Goal: Information Seeking & Learning: Learn about a topic

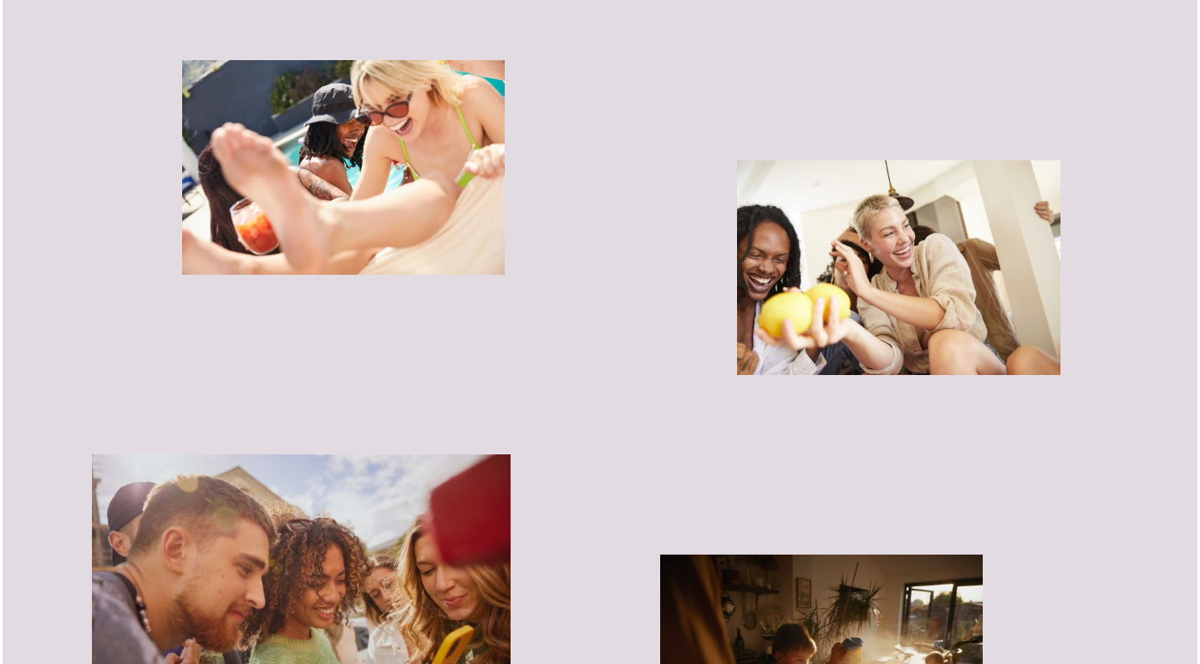
scroll to position [2994, 0]
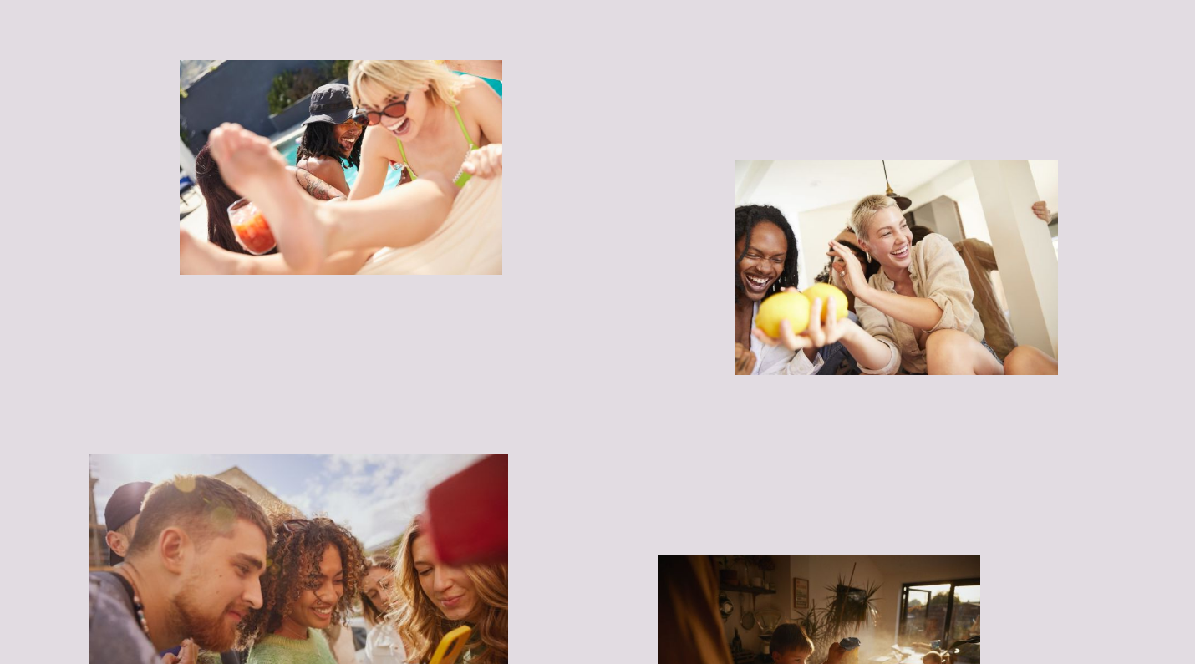
click at [835, 300] on img "button" at bounding box center [896, 268] width 323 height 216
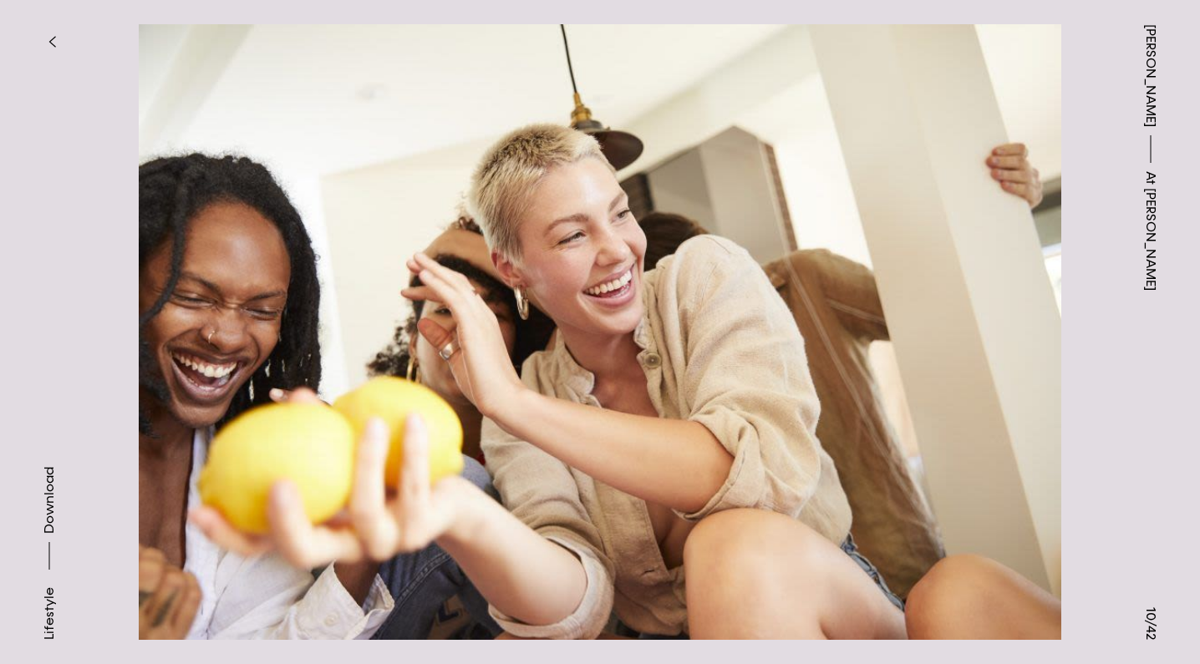
click at [1084, 85] on button at bounding box center [900, 166] width 600 height 333
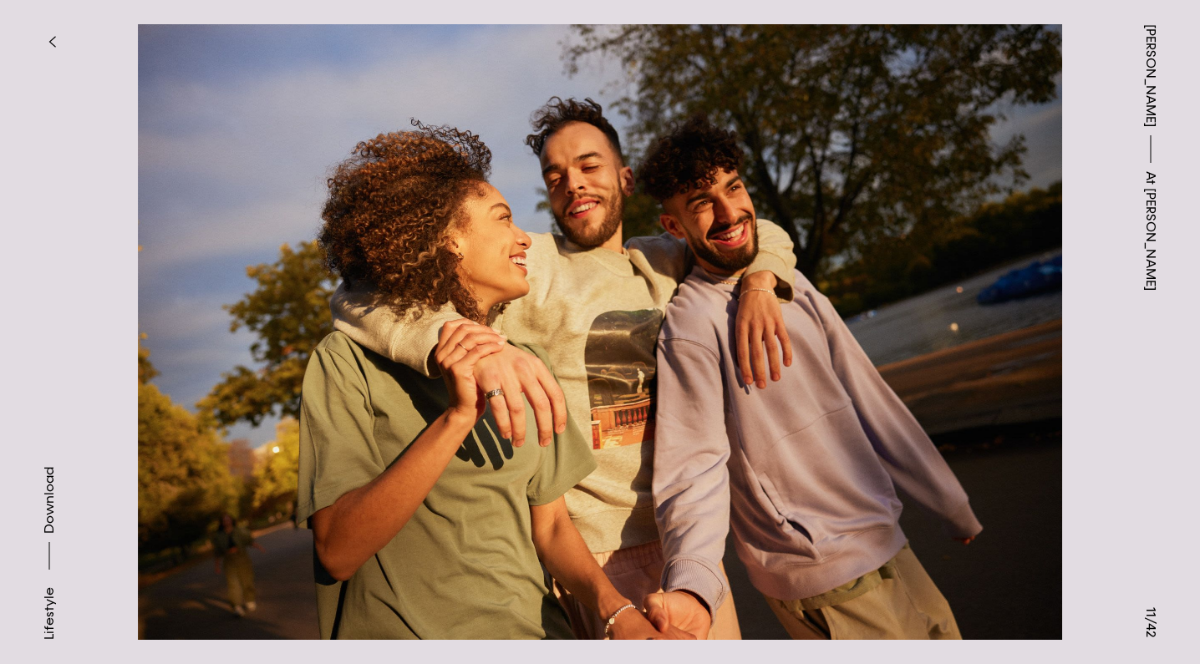
click at [1080, 87] on button at bounding box center [900, 166] width 600 height 333
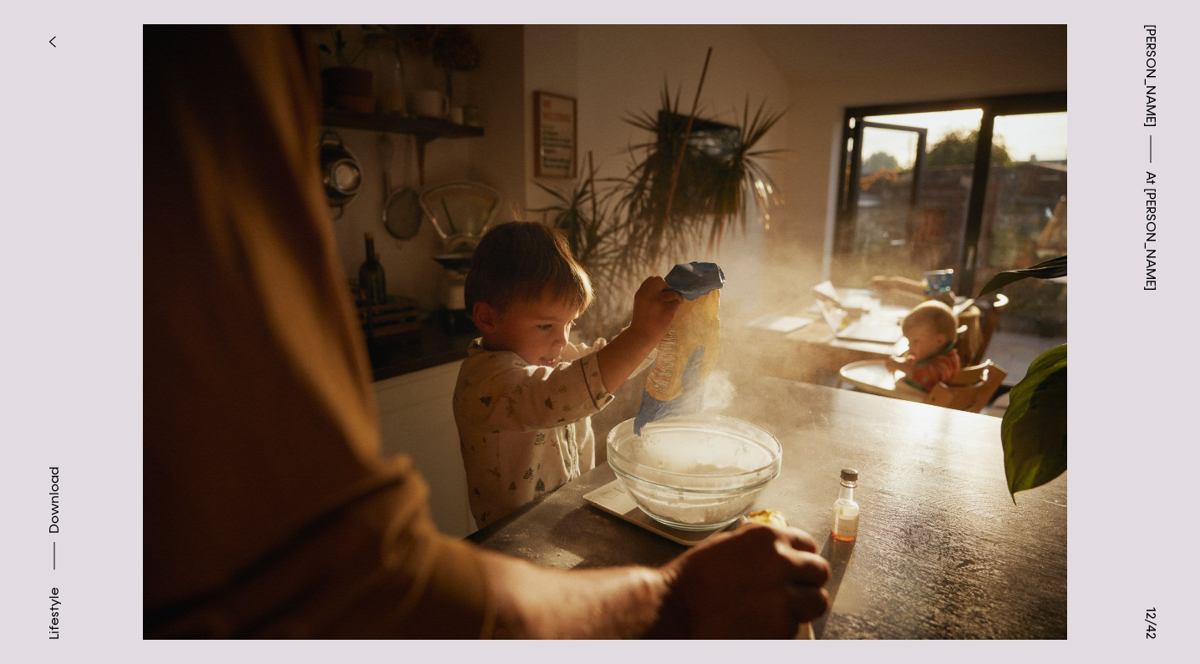
click at [1080, 87] on button at bounding box center [900, 166] width 600 height 333
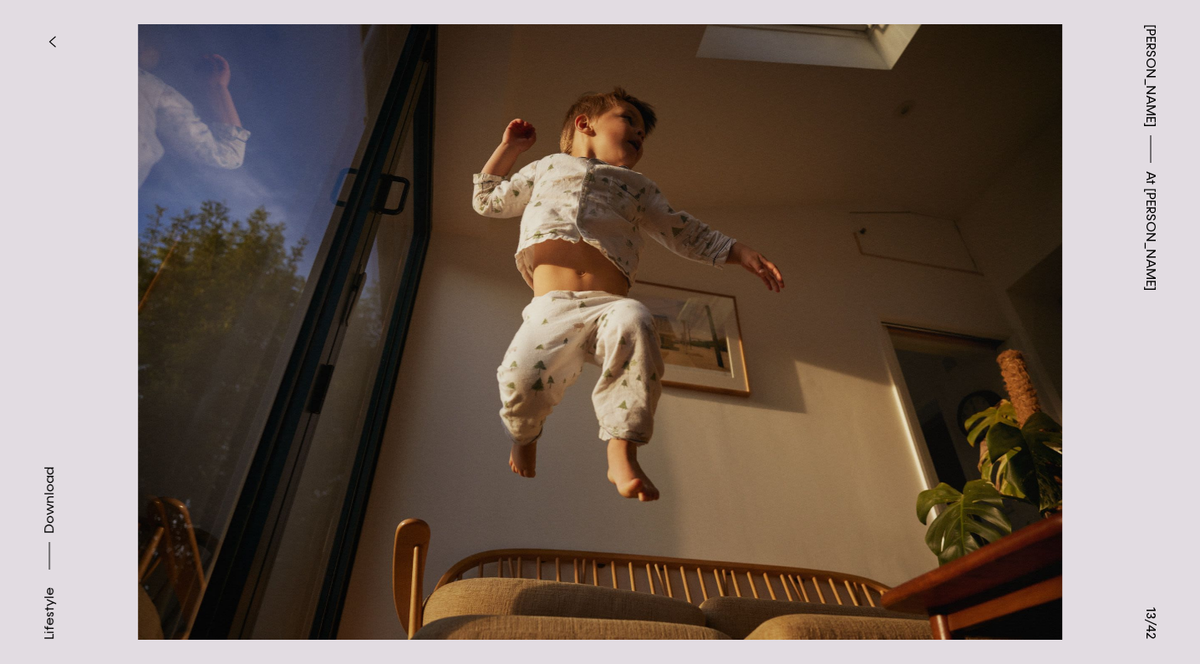
click at [170, 135] on button at bounding box center [300, 166] width 600 height 333
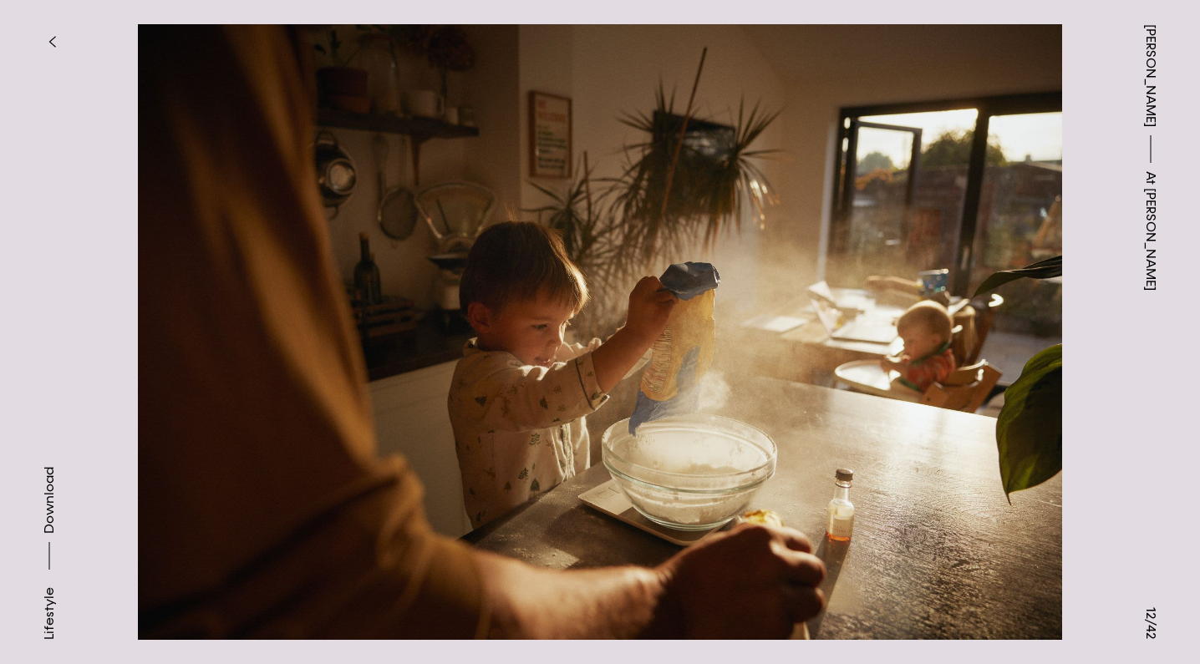
click at [1014, 262] on button at bounding box center [900, 166] width 600 height 333
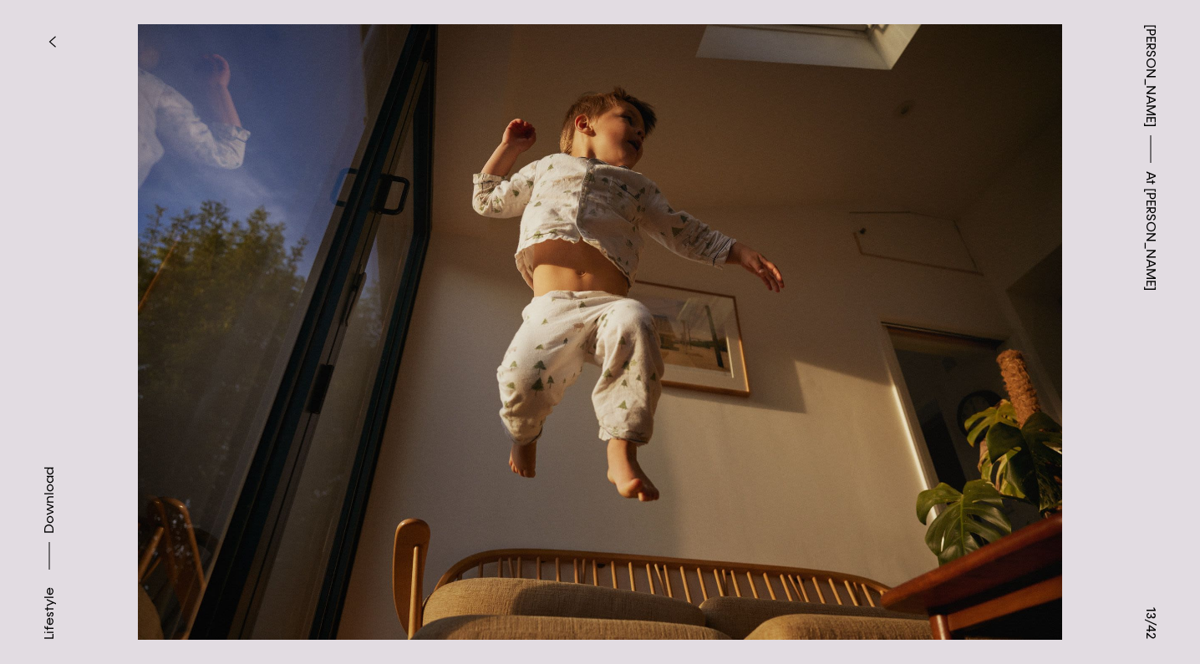
click at [1014, 262] on button at bounding box center [900, 166] width 600 height 333
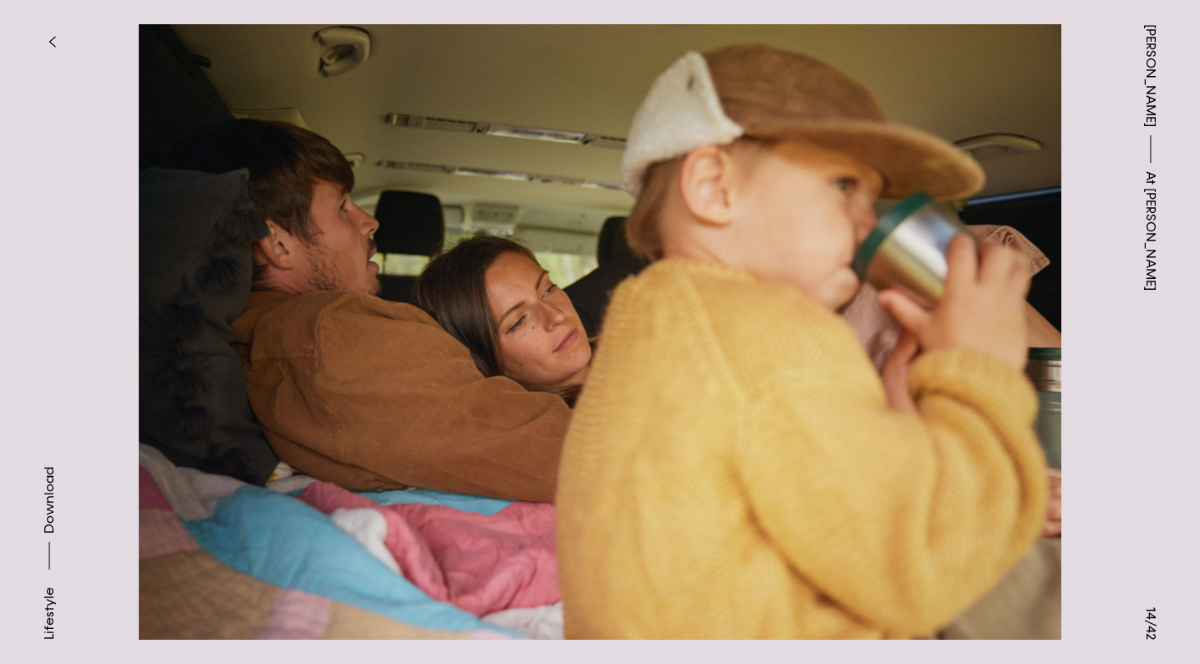
click at [1014, 262] on button at bounding box center [900, 166] width 600 height 333
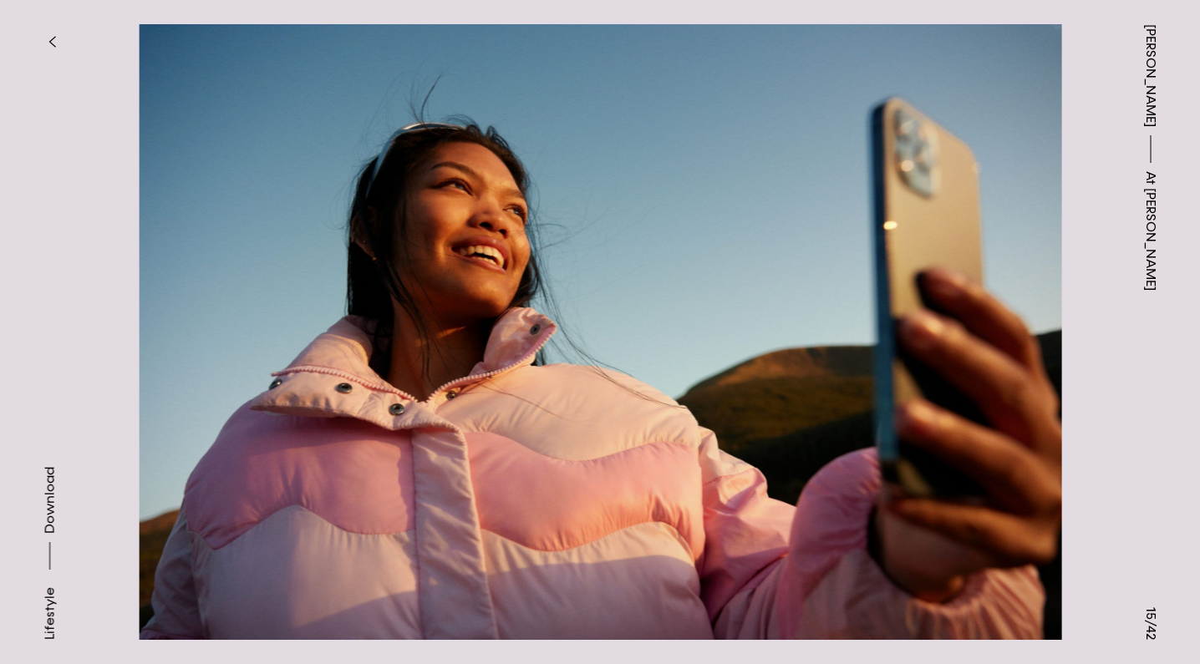
click at [1014, 262] on button at bounding box center [900, 166] width 600 height 333
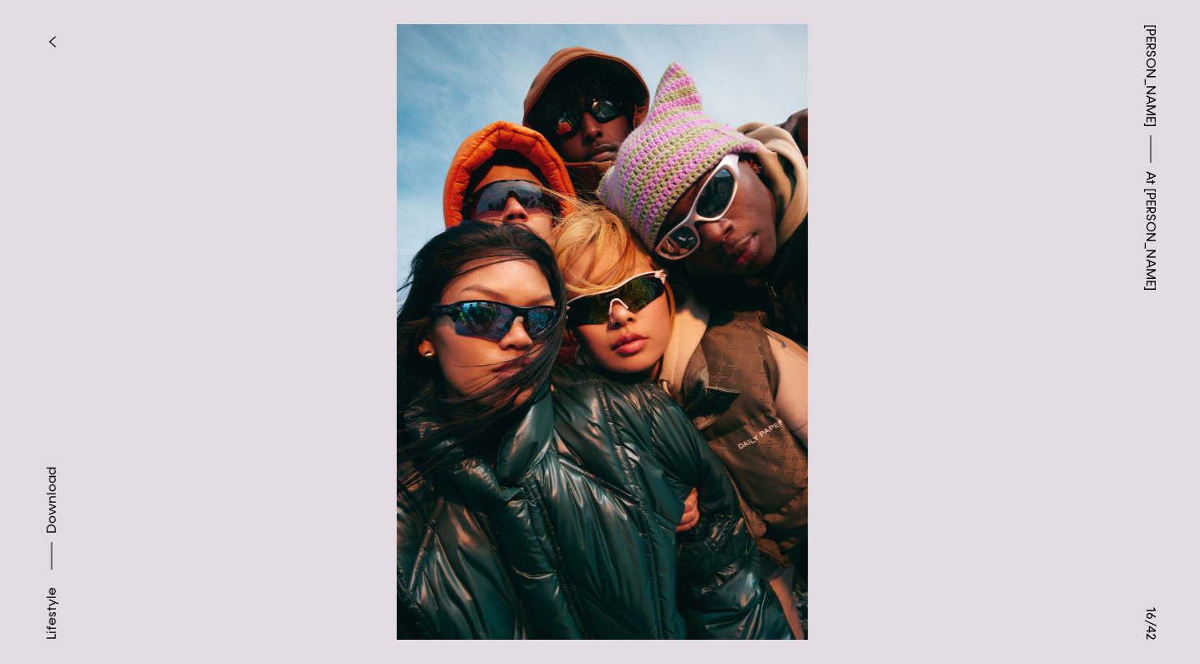
click at [1014, 262] on button at bounding box center [900, 166] width 600 height 333
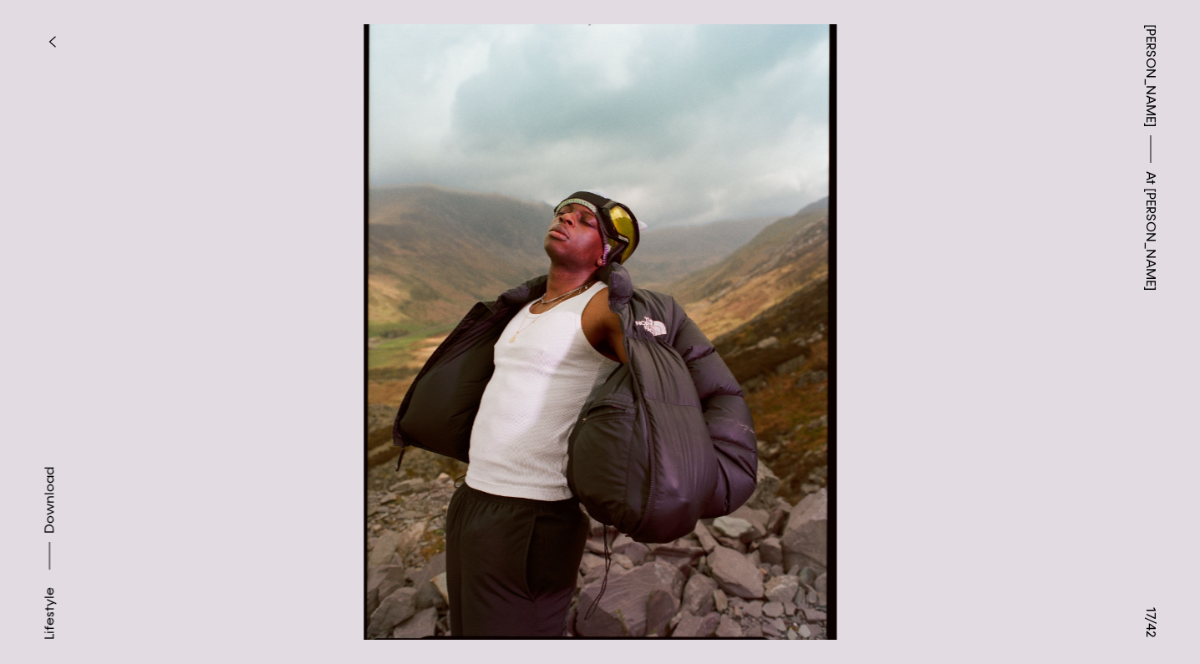
click at [1014, 262] on button at bounding box center [900, 166] width 600 height 333
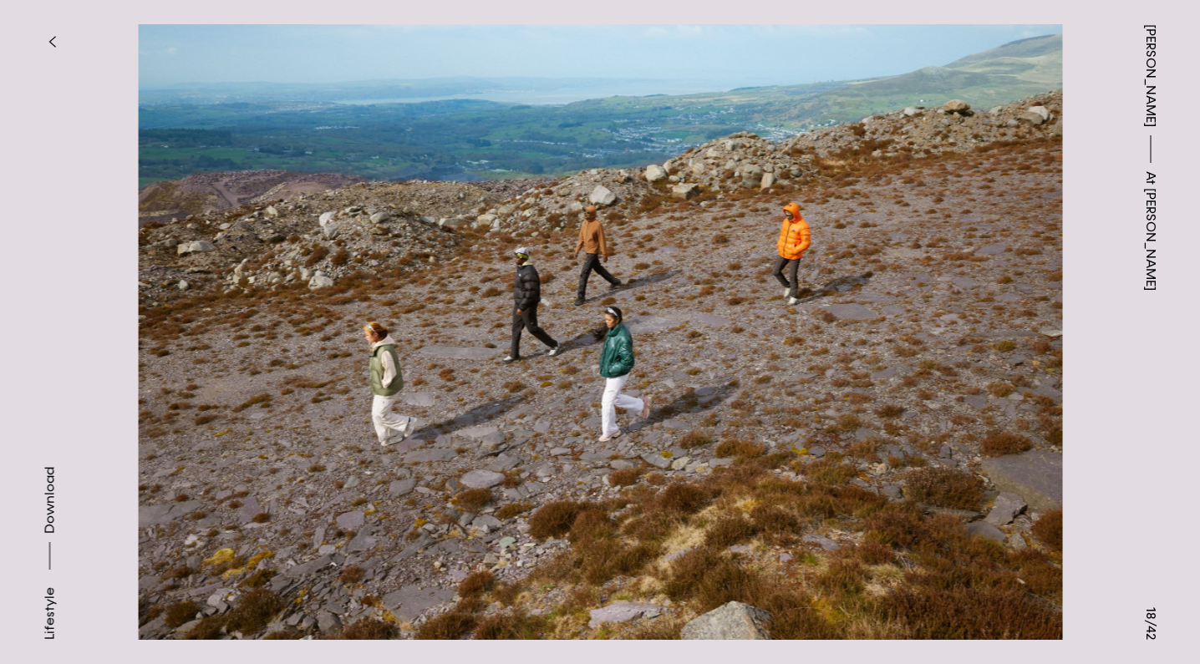
click at [1014, 262] on button at bounding box center [900, 166] width 600 height 333
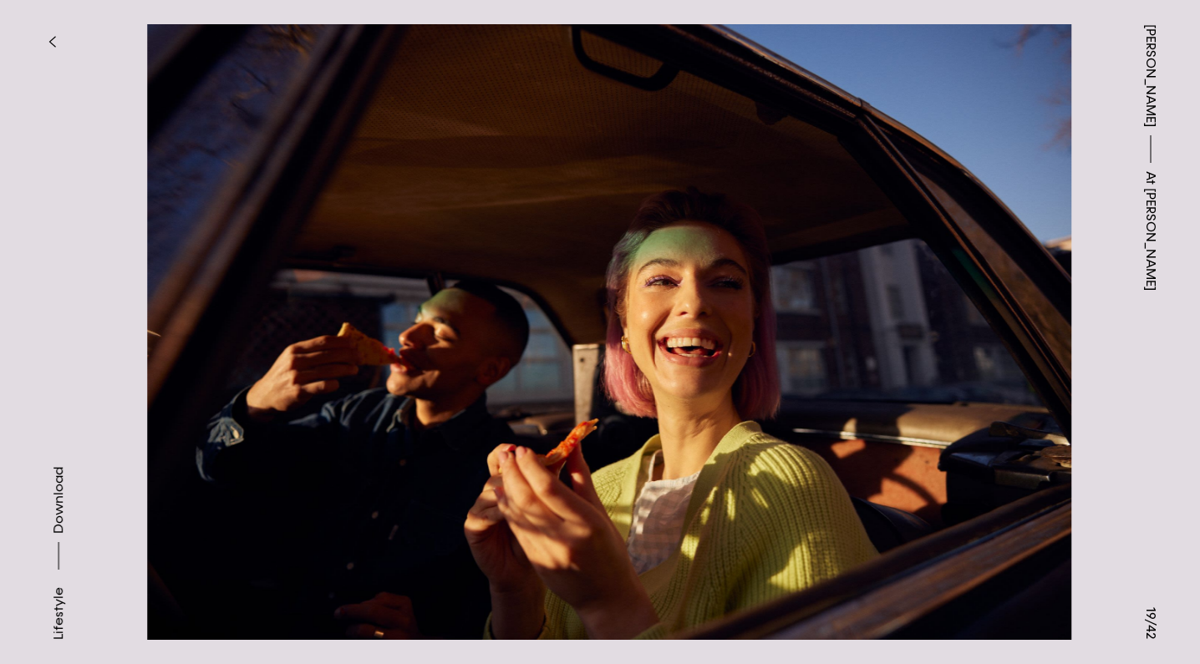
click at [1014, 262] on button at bounding box center [900, 166] width 600 height 333
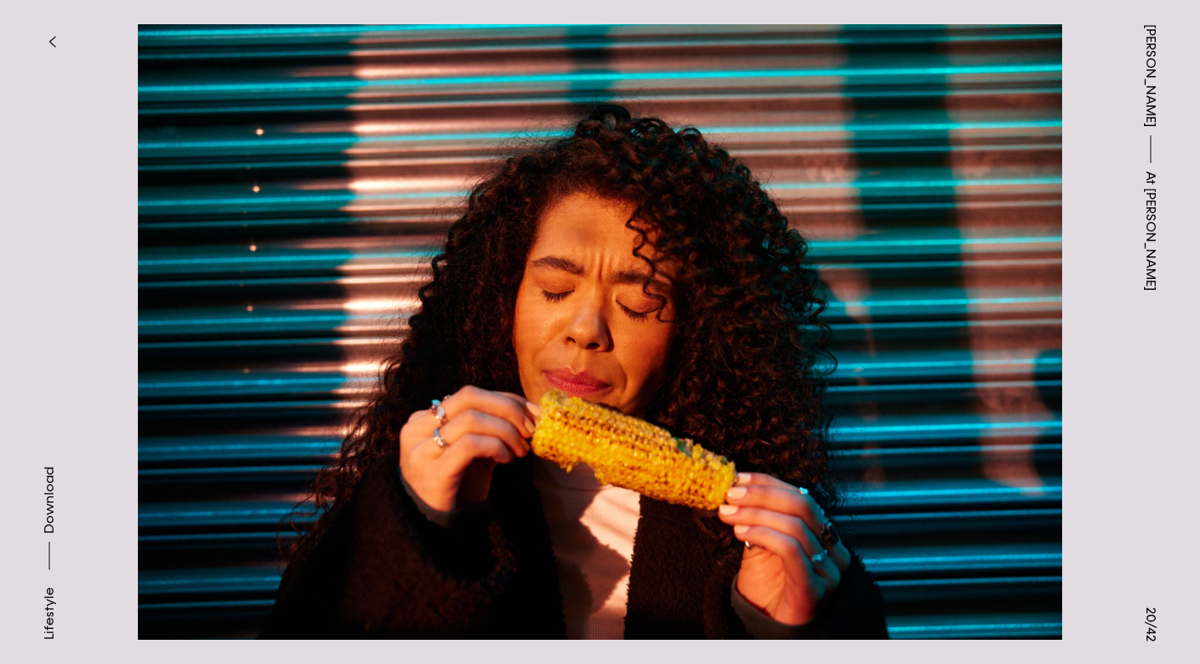
click at [49, 37] on icon "button" at bounding box center [52, 41] width 8 height 13
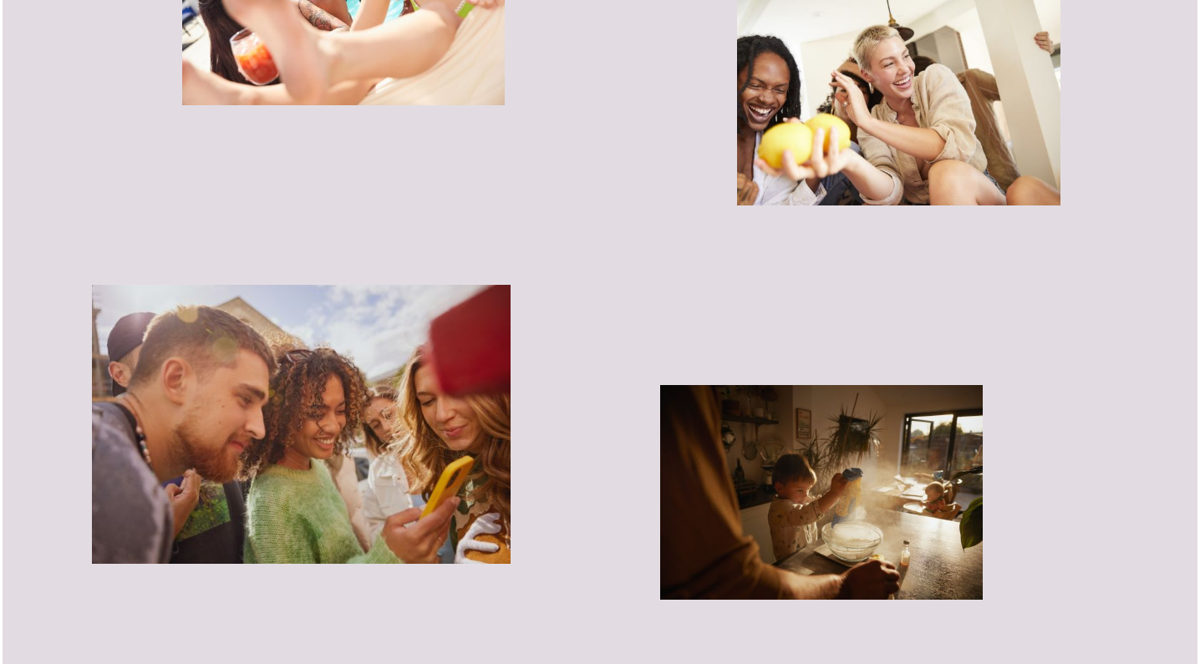
scroll to position [3205, 0]
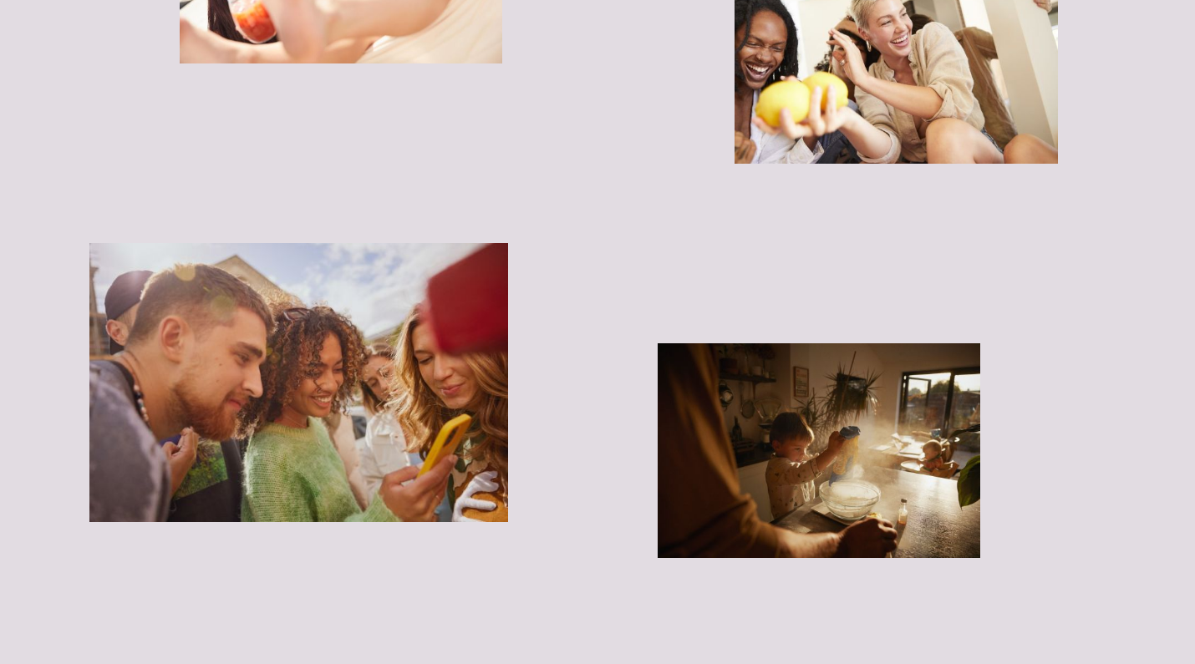
click at [382, 404] on img "button" at bounding box center [298, 382] width 419 height 279
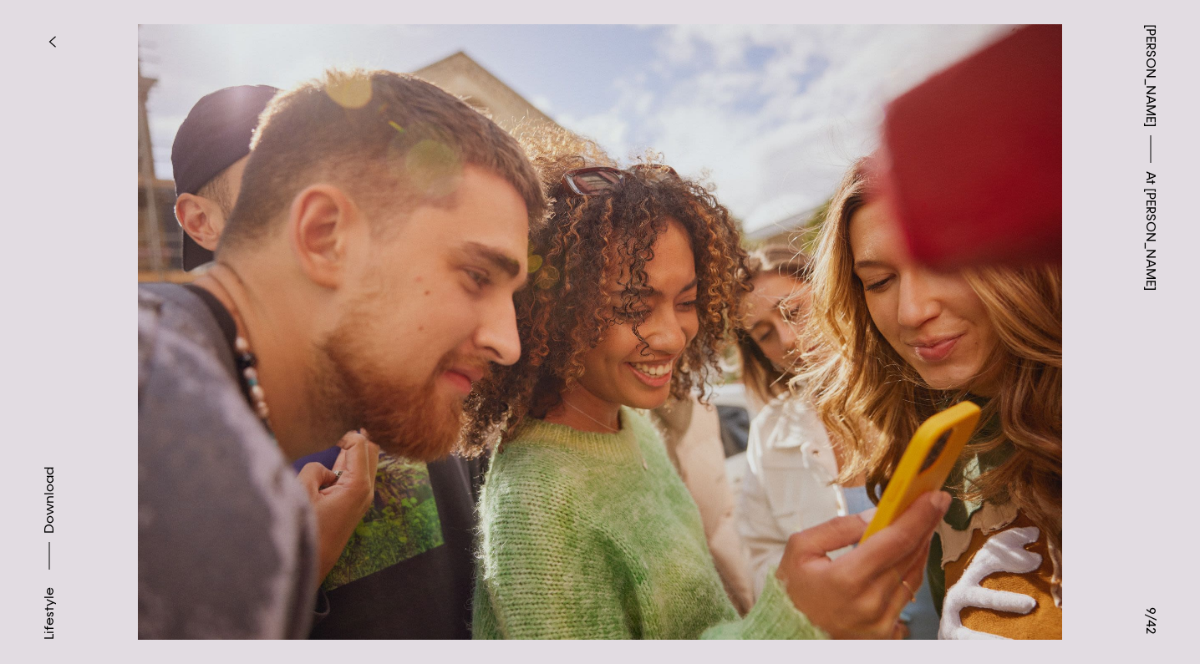
click at [1028, 235] on button at bounding box center [900, 166] width 600 height 333
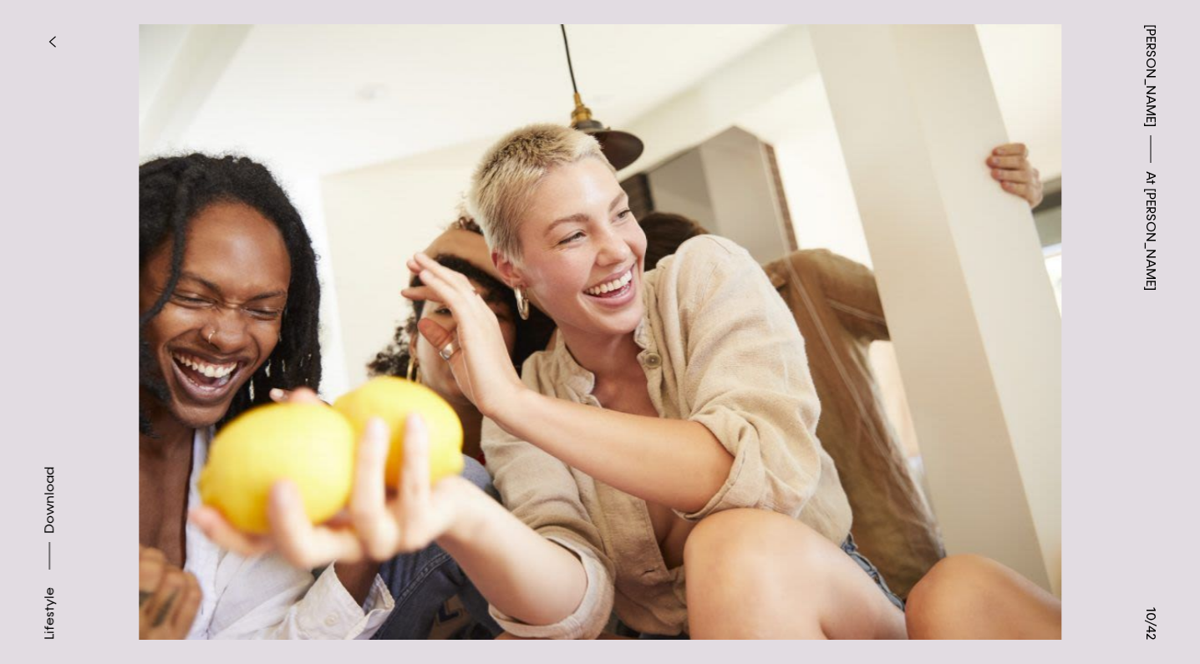
click at [1028, 235] on button at bounding box center [900, 166] width 600 height 333
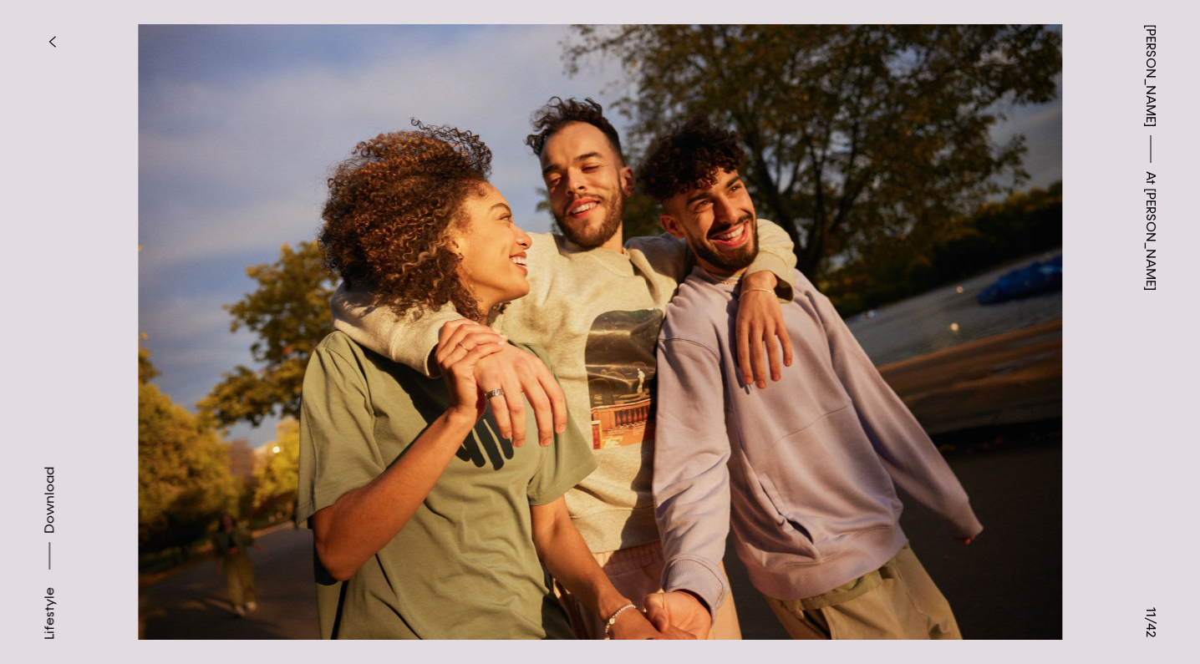
click at [1028, 235] on button at bounding box center [900, 166] width 600 height 333
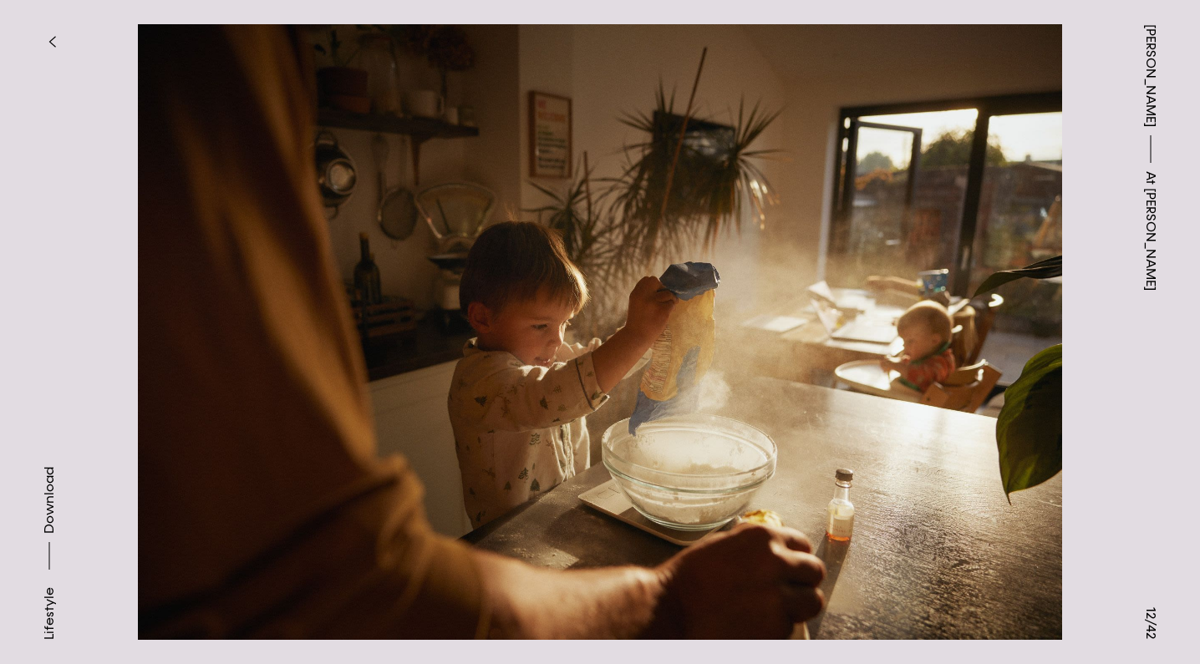
click at [1152, 50] on span "[PERSON_NAME]" at bounding box center [1151, 75] width 20 height 103
